Goal: Task Accomplishment & Management: Use online tool/utility

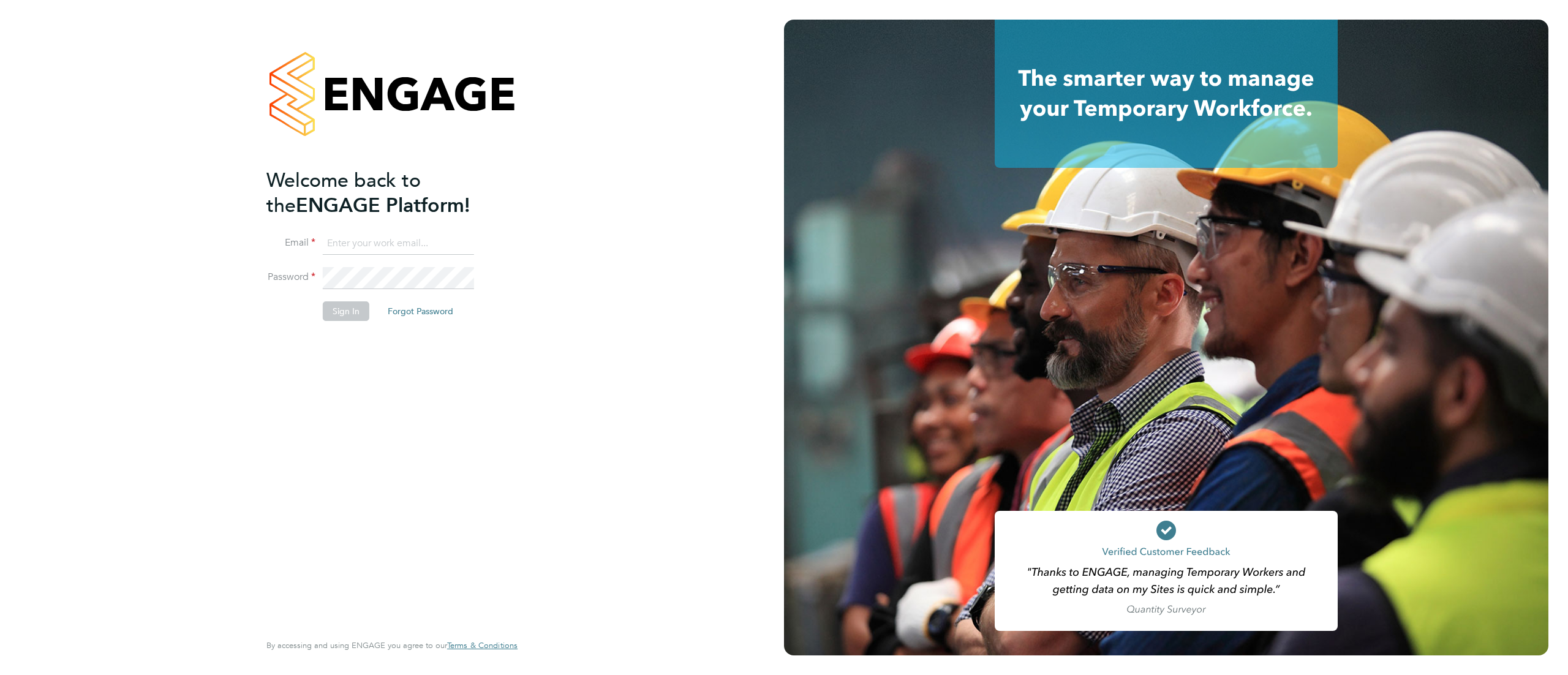
type input "Lisa.Wilkinson@wates.co.uk"
click at [344, 317] on button "Sign In" at bounding box center [346, 311] width 46 height 20
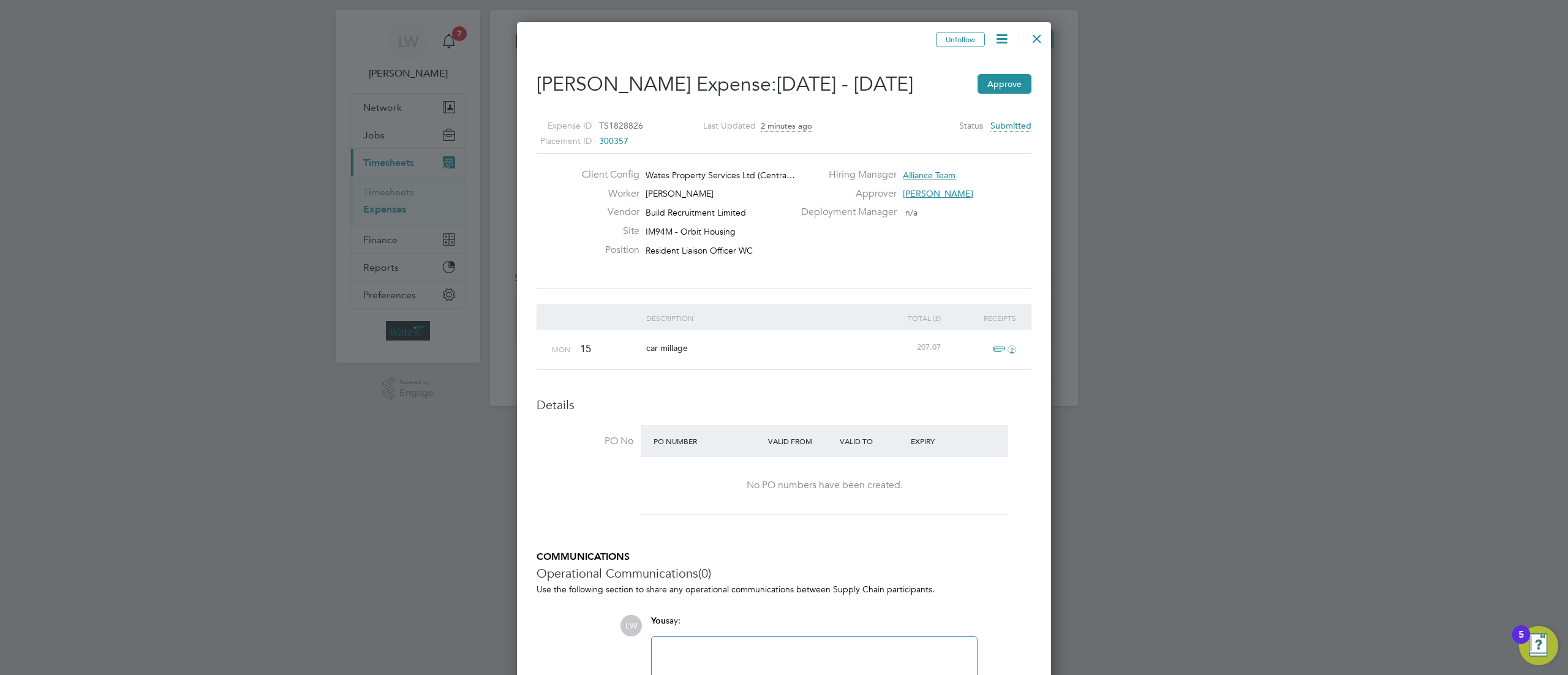
scroll to position [22, 0]
click at [996, 352] on span "2" at bounding box center [1003, 352] width 27 height 15
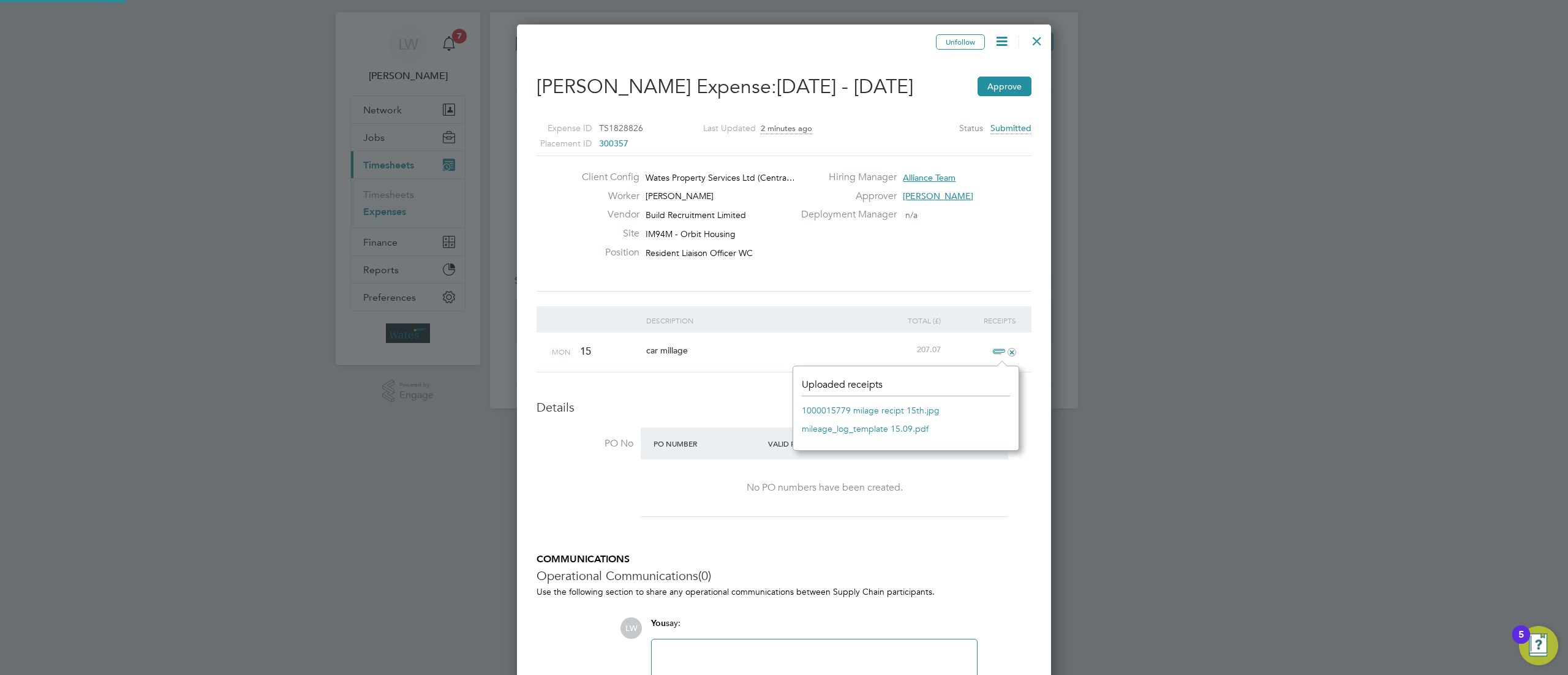
scroll to position [15, 28]
click at [904, 437] on link "mileage_log_template 15.09.pdf" at bounding box center [865, 429] width 127 height 19
click at [1007, 84] on button "Approve" at bounding box center [1004, 86] width 54 height 20
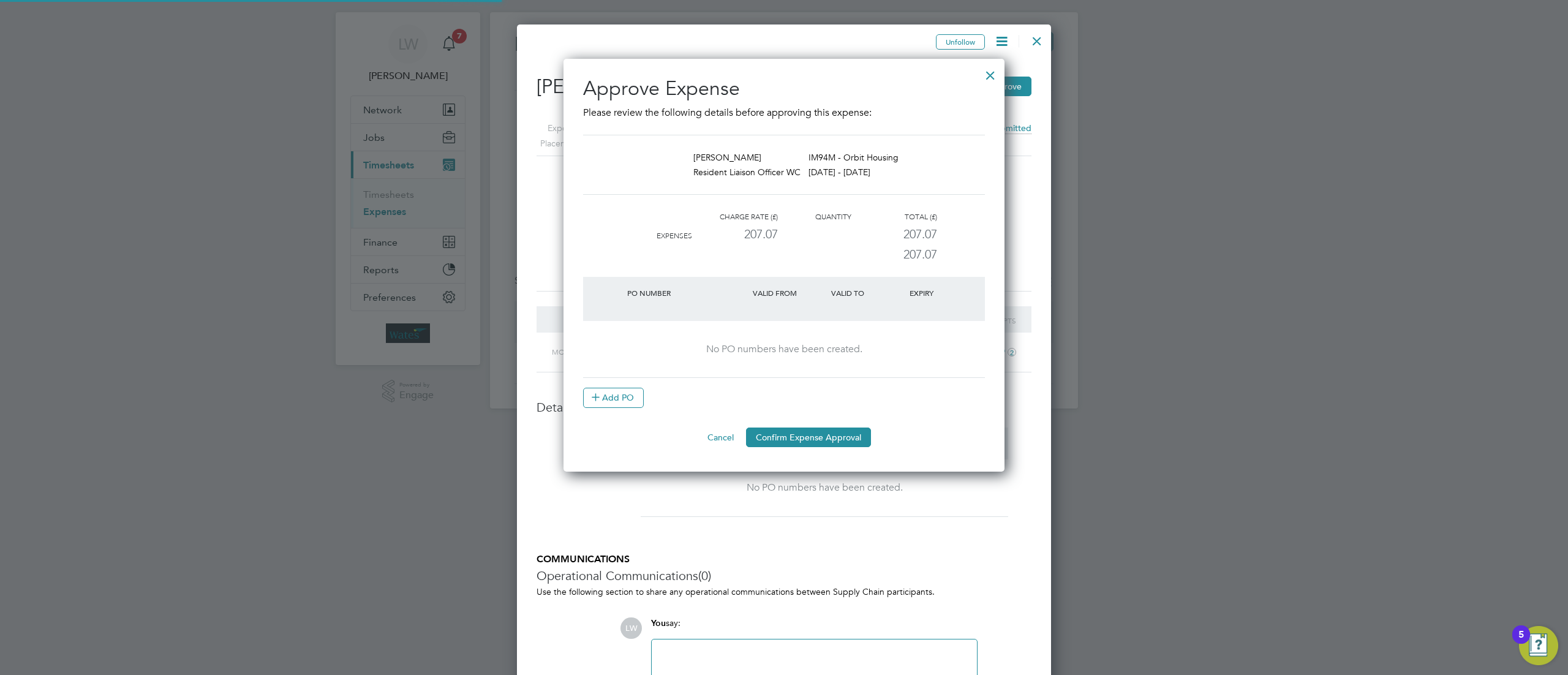
scroll to position [403, 442]
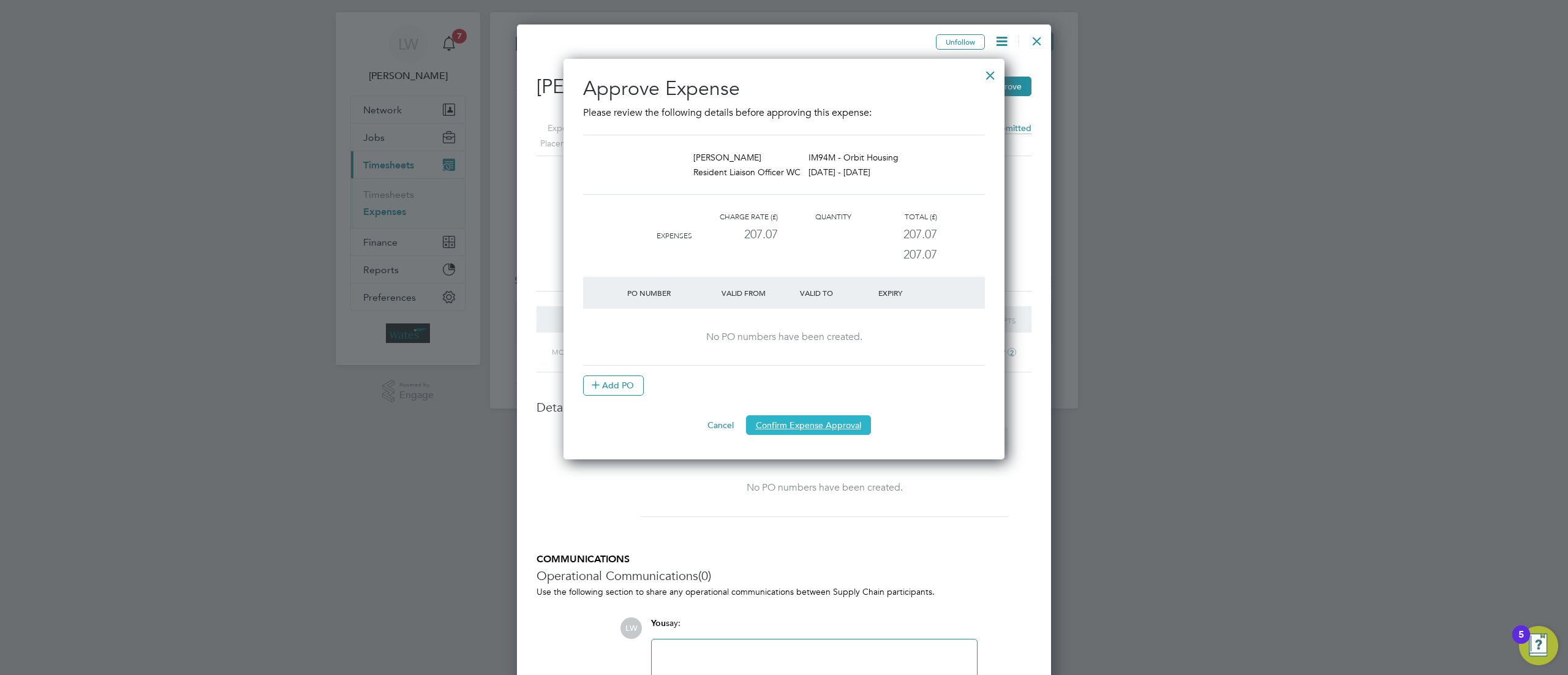
click at [832, 426] on button "Confirm Expense Approval" at bounding box center [808, 425] width 125 height 20
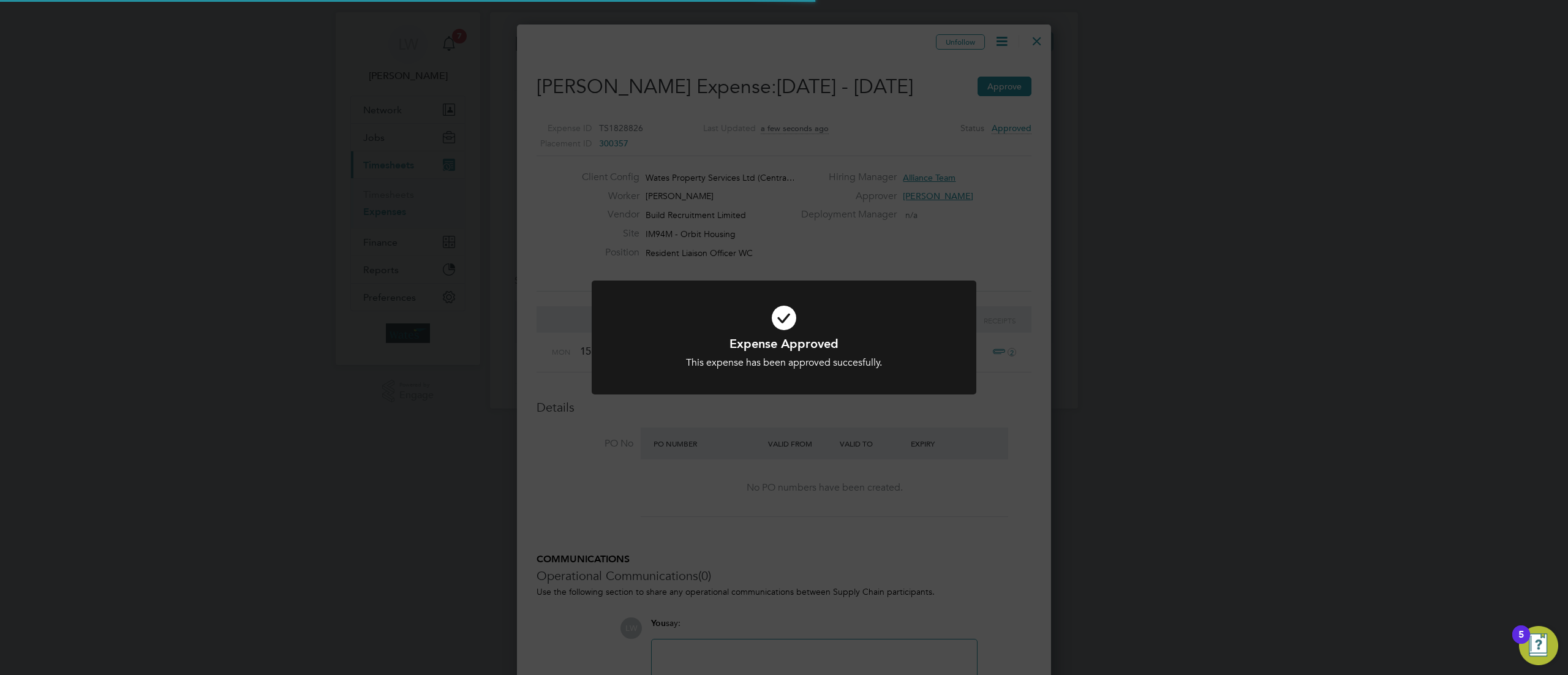
scroll to position [6, 5]
